Goal: Browse casually

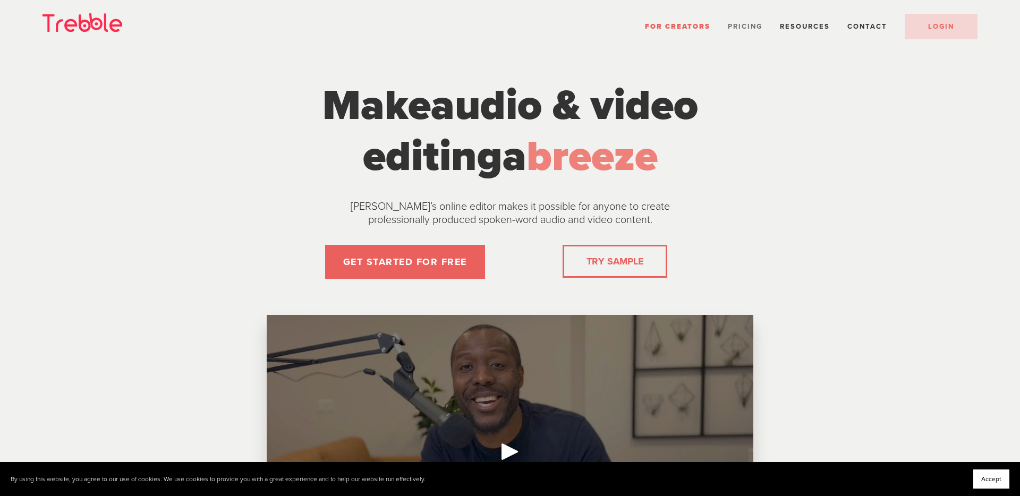
click at [749, 26] on span "Pricing" at bounding box center [745, 26] width 35 height 9
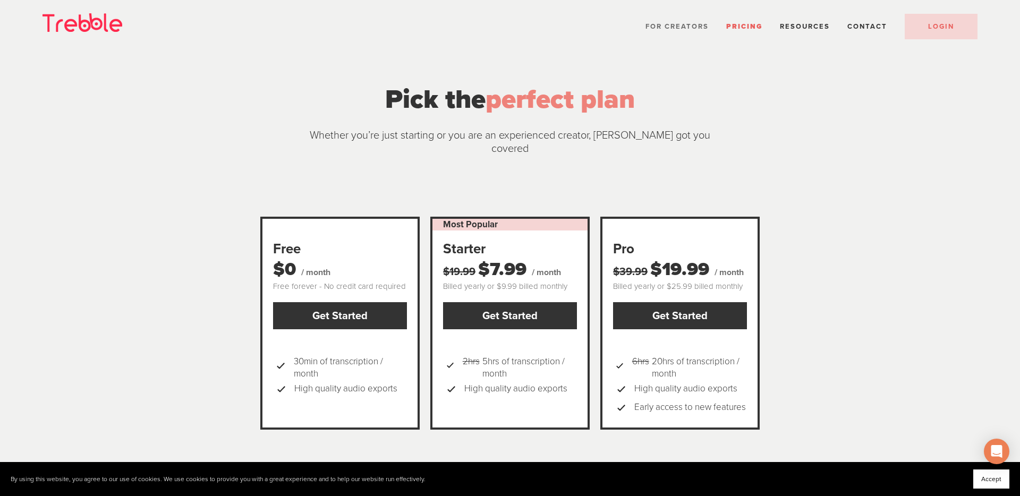
click at [696, 23] on span "For Creators" at bounding box center [677, 26] width 63 height 9
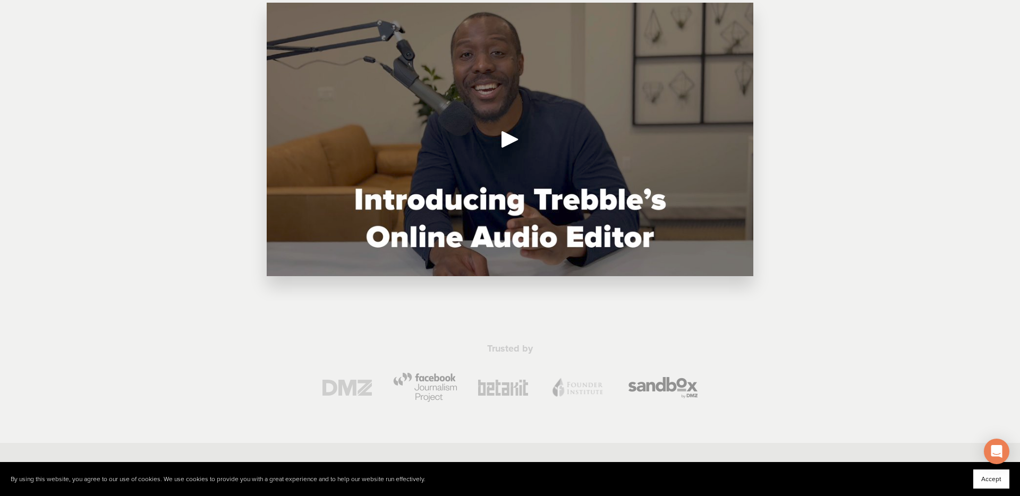
scroll to position [318, 0]
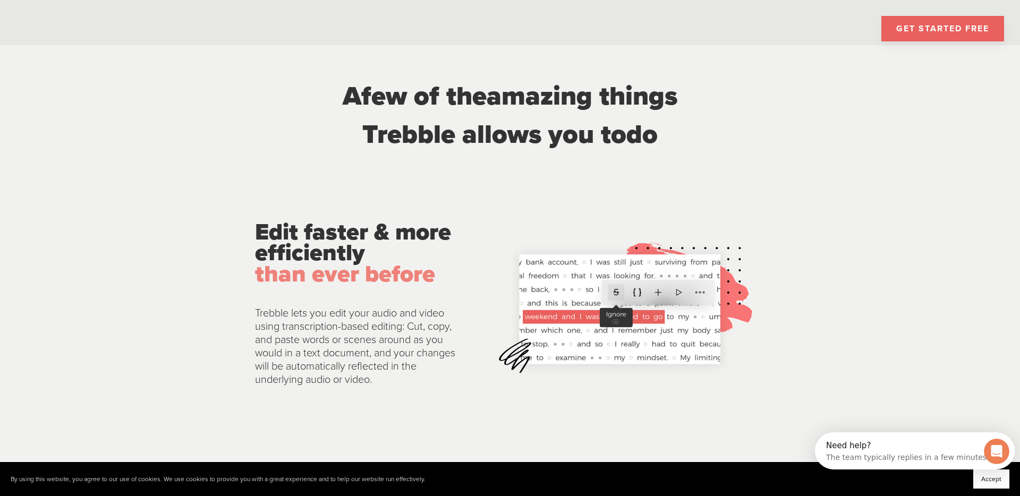
scroll to position [1183, 0]
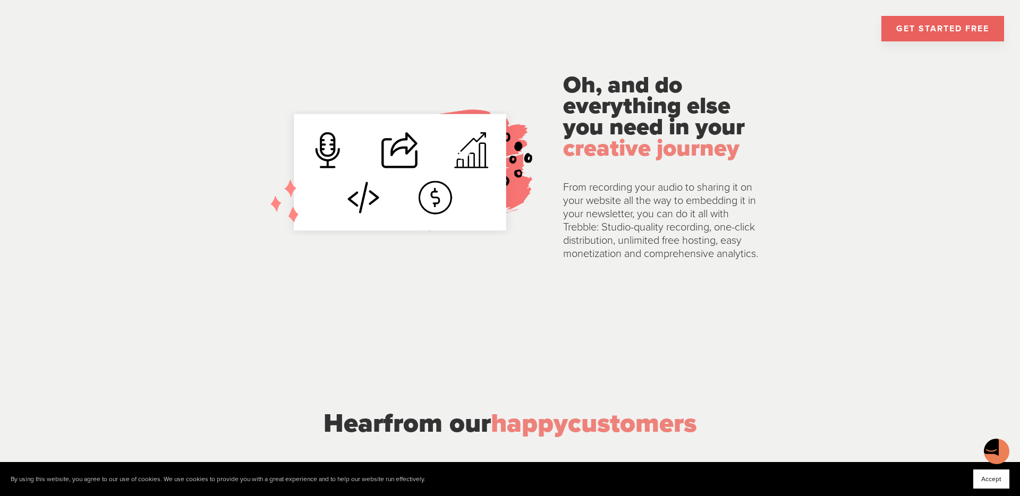
scroll to position [2147, 0]
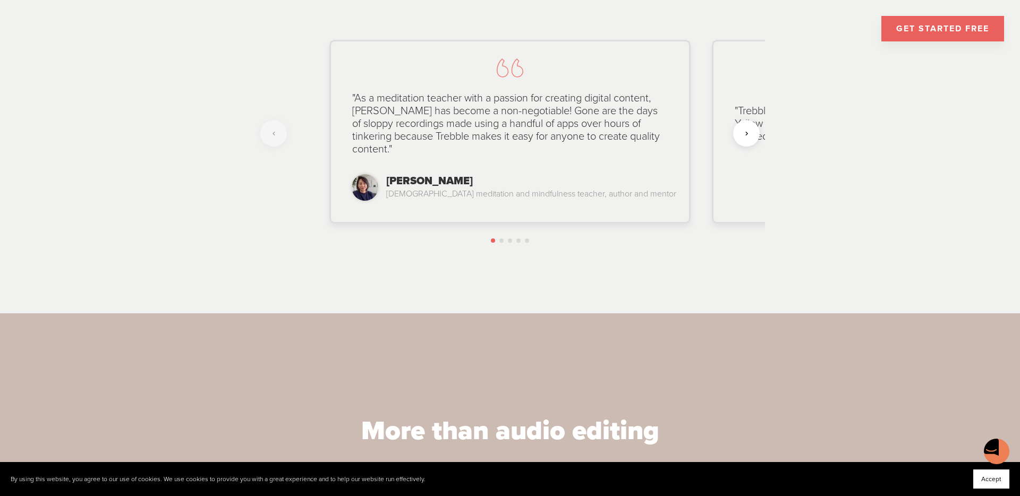
scroll to position [2487, 0]
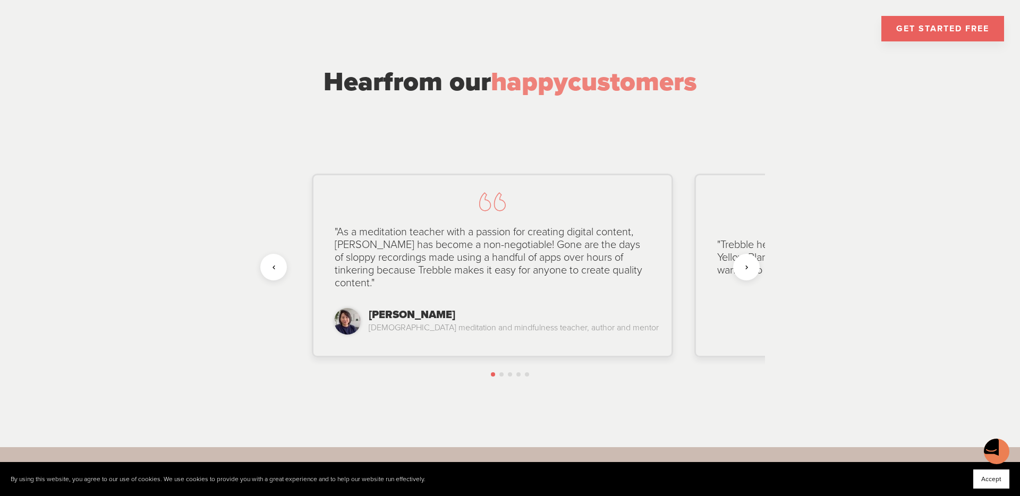
drag, startPoint x: 629, startPoint y: 237, endPoint x: 380, endPoint y: 256, distance: 249.4
click at [380, 256] on div ""As a meditation teacher with a passion for creating digital content, [PERSON_N…" at bounding box center [492, 257] width 337 height 85
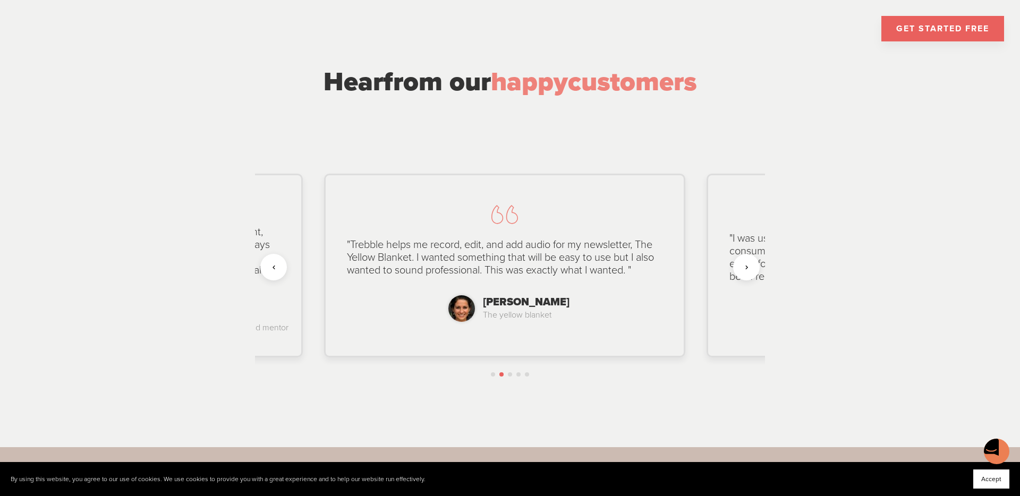
click at [551, 235] on div ""Trebble helps me record, edit, and add audio for my newsletter, The Yellow Bla…" at bounding box center [504, 258] width 337 height 60
